Goal: Complete application form

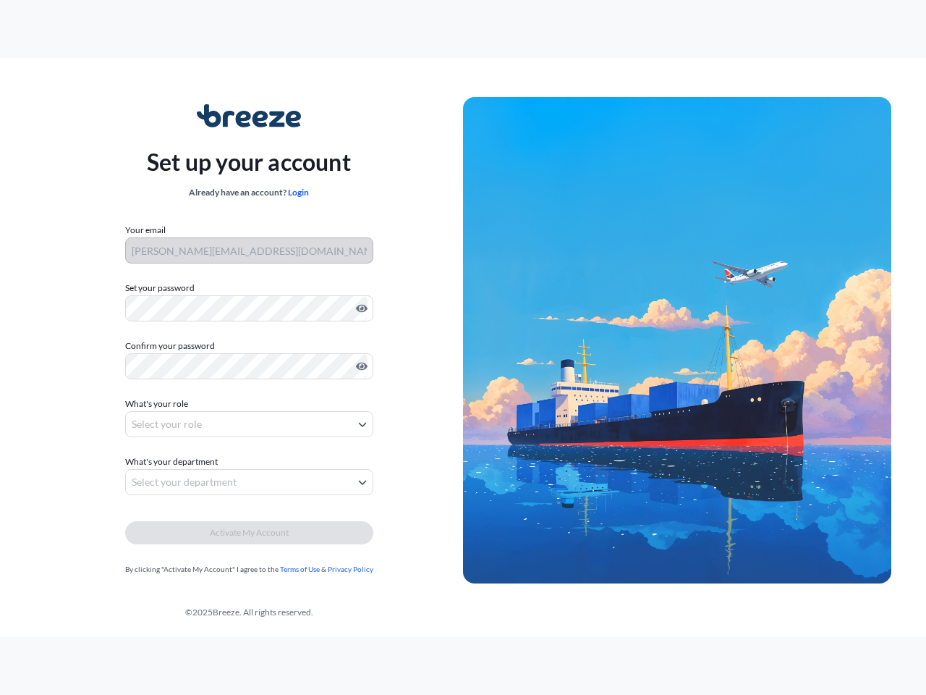
click at [463, 347] on img at bounding box center [677, 340] width 428 height 487
click at [359, 308] on icon "Show password" at bounding box center [362, 309] width 12 height 8
click at [359, 366] on icon "Show password" at bounding box center [362, 367] width 12 height 8
click at [158, 404] on span "What's your role" at bounding box center [156, 404] width 63 height 14
click at [249, 424] on button "Select your role" at bounding box center [249, 424] width 248 height 26
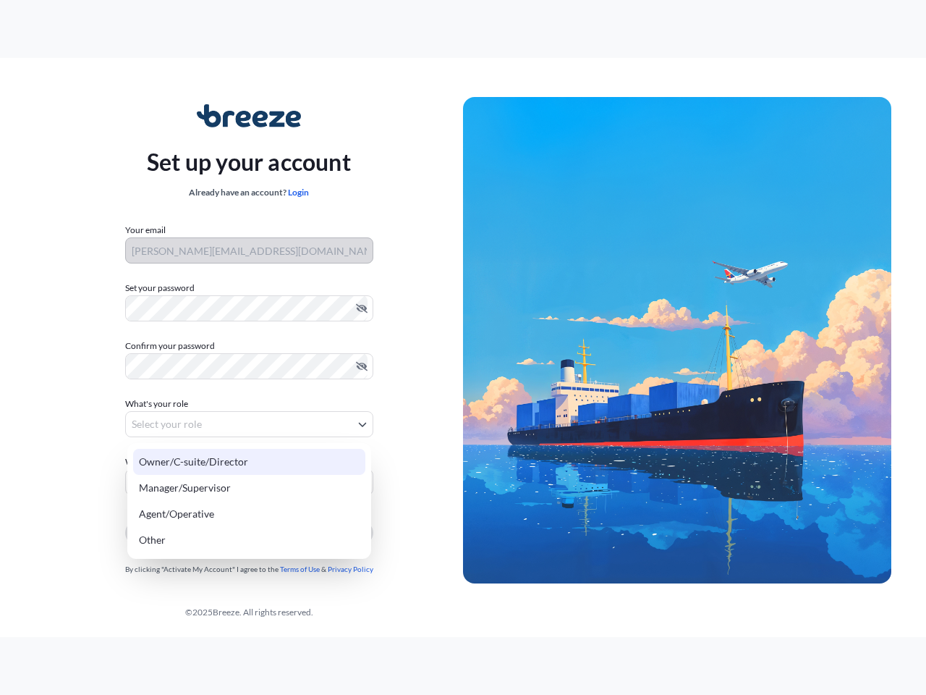
click at [174, 462] on div "Owner/C-suite/Director" at bounding box center [249, 462] width 232 height 26
click at [249, 482] on div "Manager/Supervisor" at bounding box center [249, 488] width 232 height 26
select select "manager/supervisor"
